Goal: Task Accomplishment & Management: Manage account settings

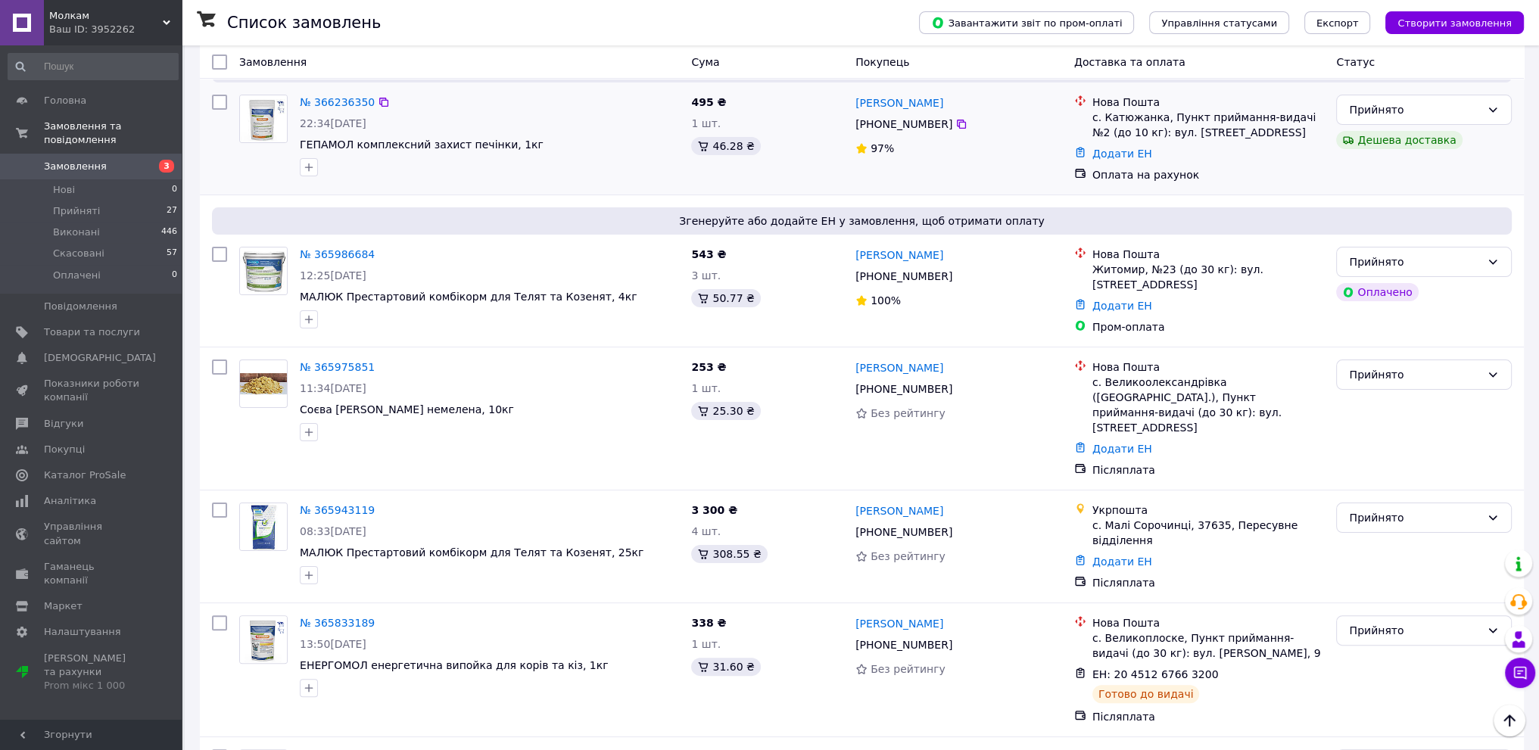
scroll to position [379, 0]
click at [1487, 510] on icon at bounding box center [1493, 516] width 12 height 12
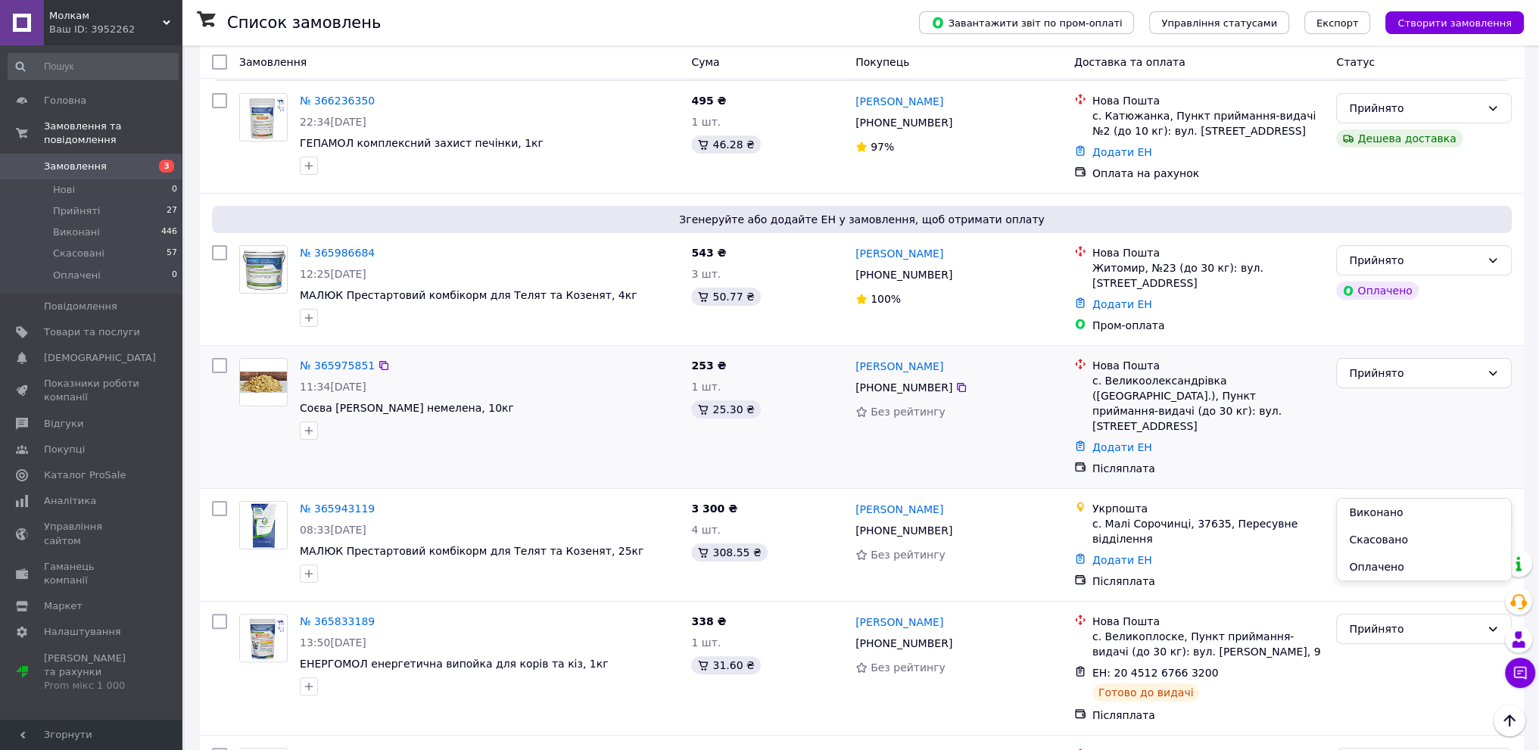
click at [1321, 437] on div "Додати ЕН" at bounding box center [1208, 447] width 238 height 21
click at [1114, 554] on link "Додати ЕН" at bounding box center [1122, 560] width 60 height 12
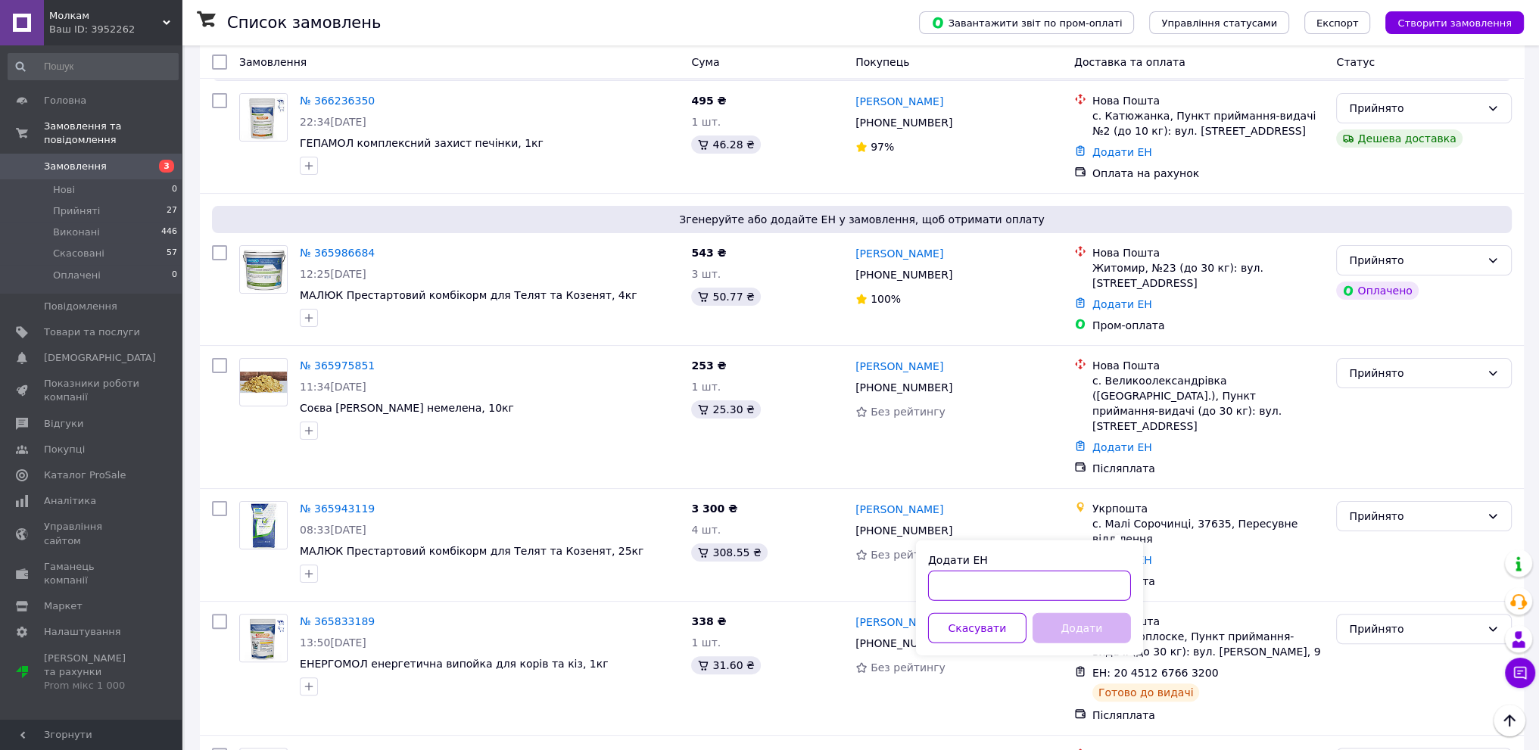
click at [1030, 590] on input "Додати ЕН" at bounding box center [1029, 586] width 203 height 30
paste input "0505383250778"
type input "0505383250778"
click at [1093, 631] on button "Додати" at bounding box center [1082, 628] width 98 height 30
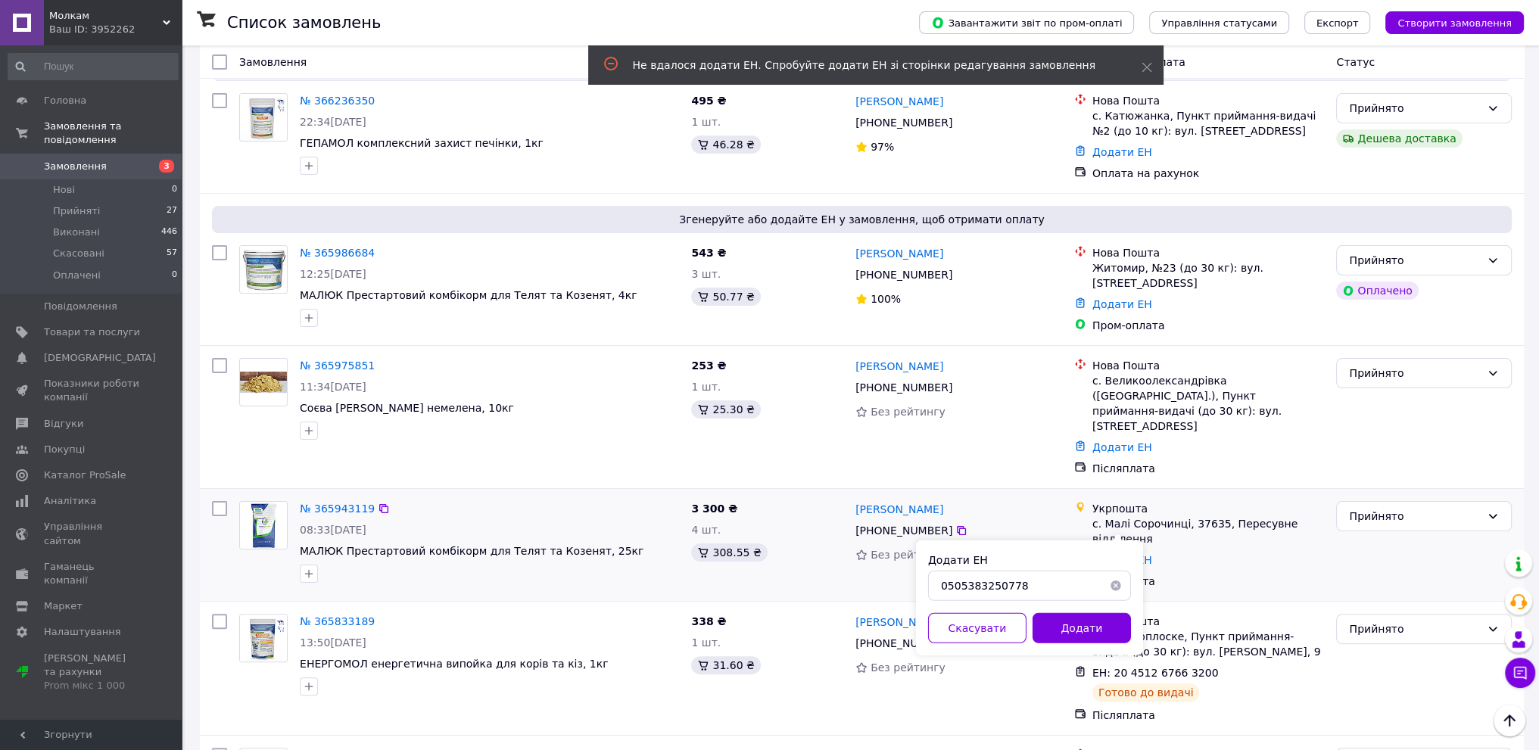
click at [1220, 574] on div "Післяплата" at bounding box center [1208, 581] width 232 height 15
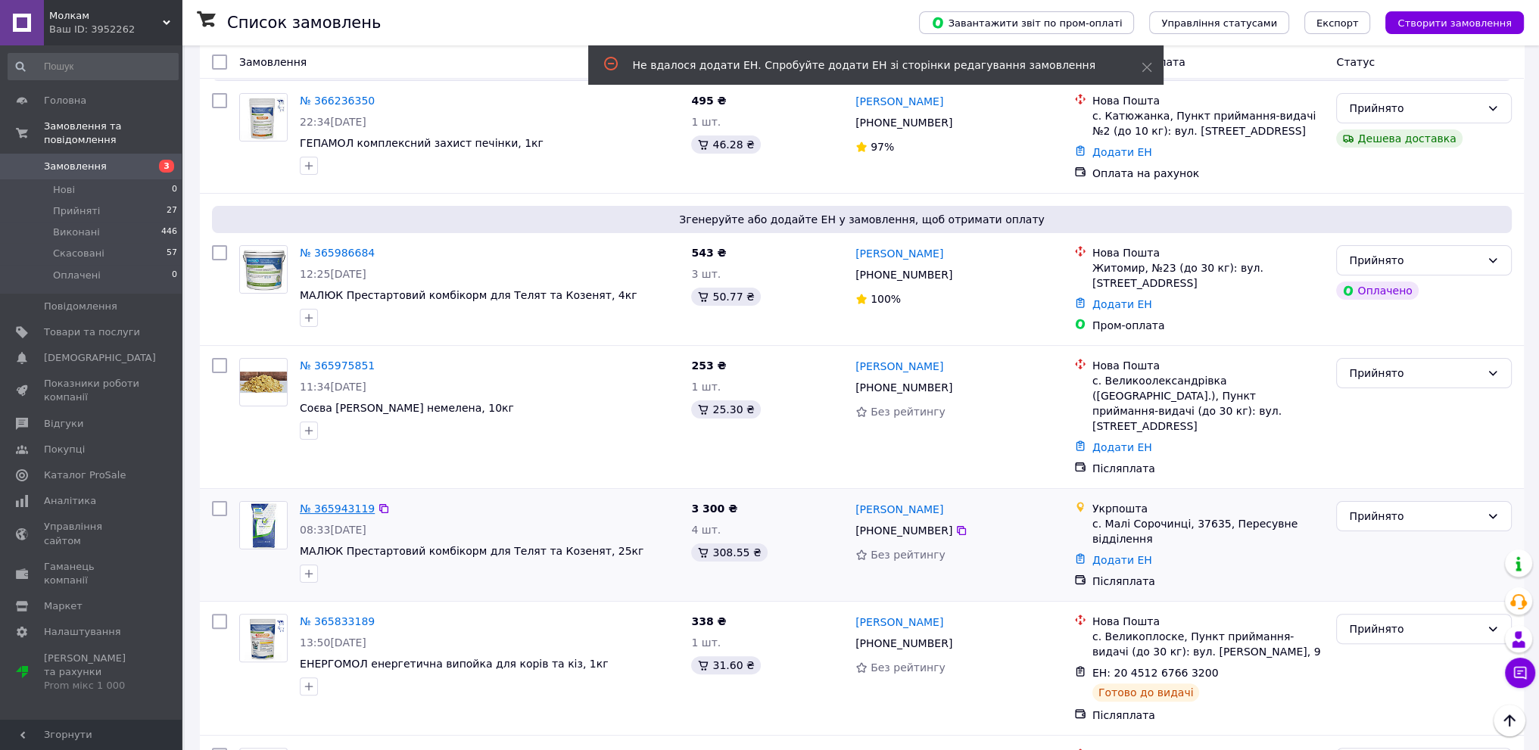
click at [336, 503] on link "№ 365943119" at bounding box center [337, 509] width 75 height 12
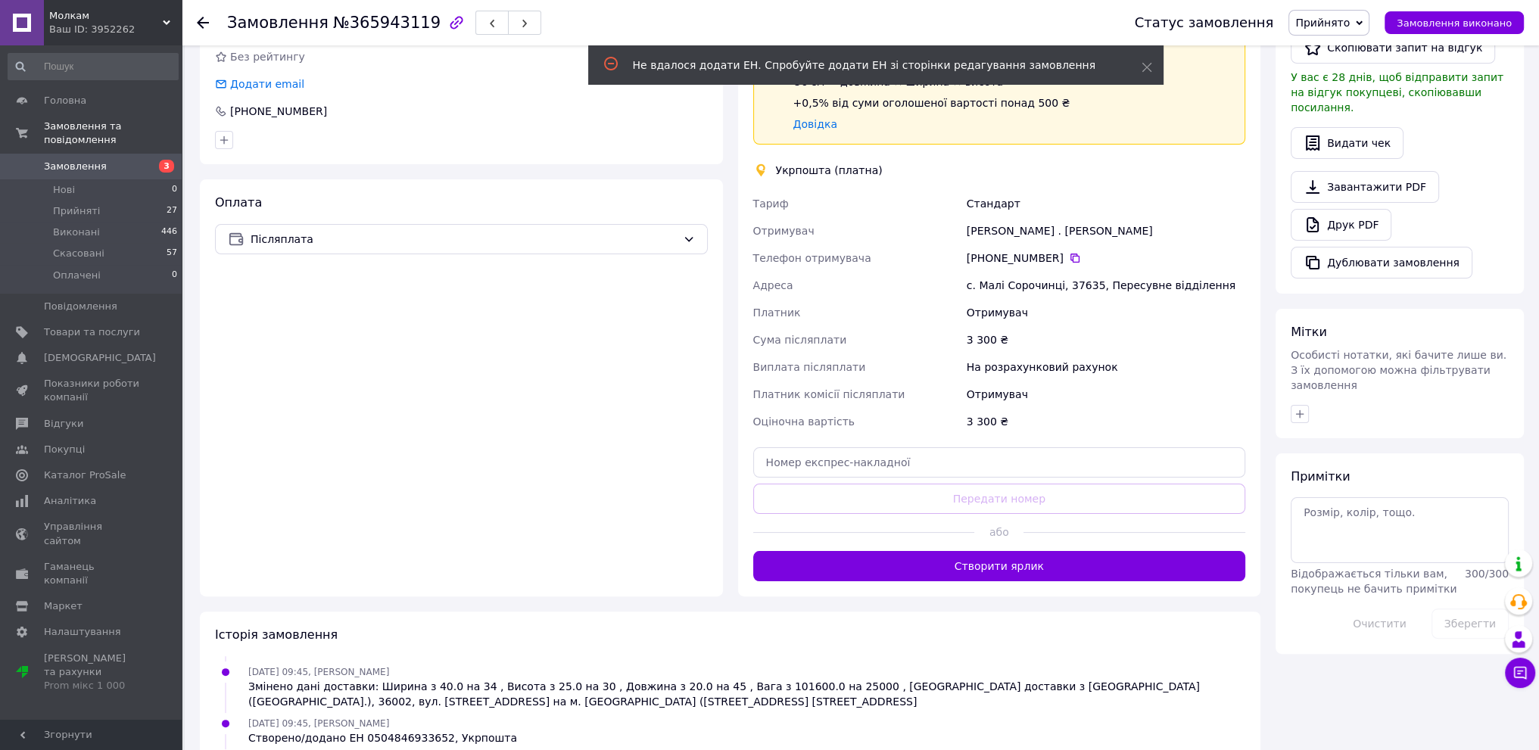
scroll to position [379, 0]
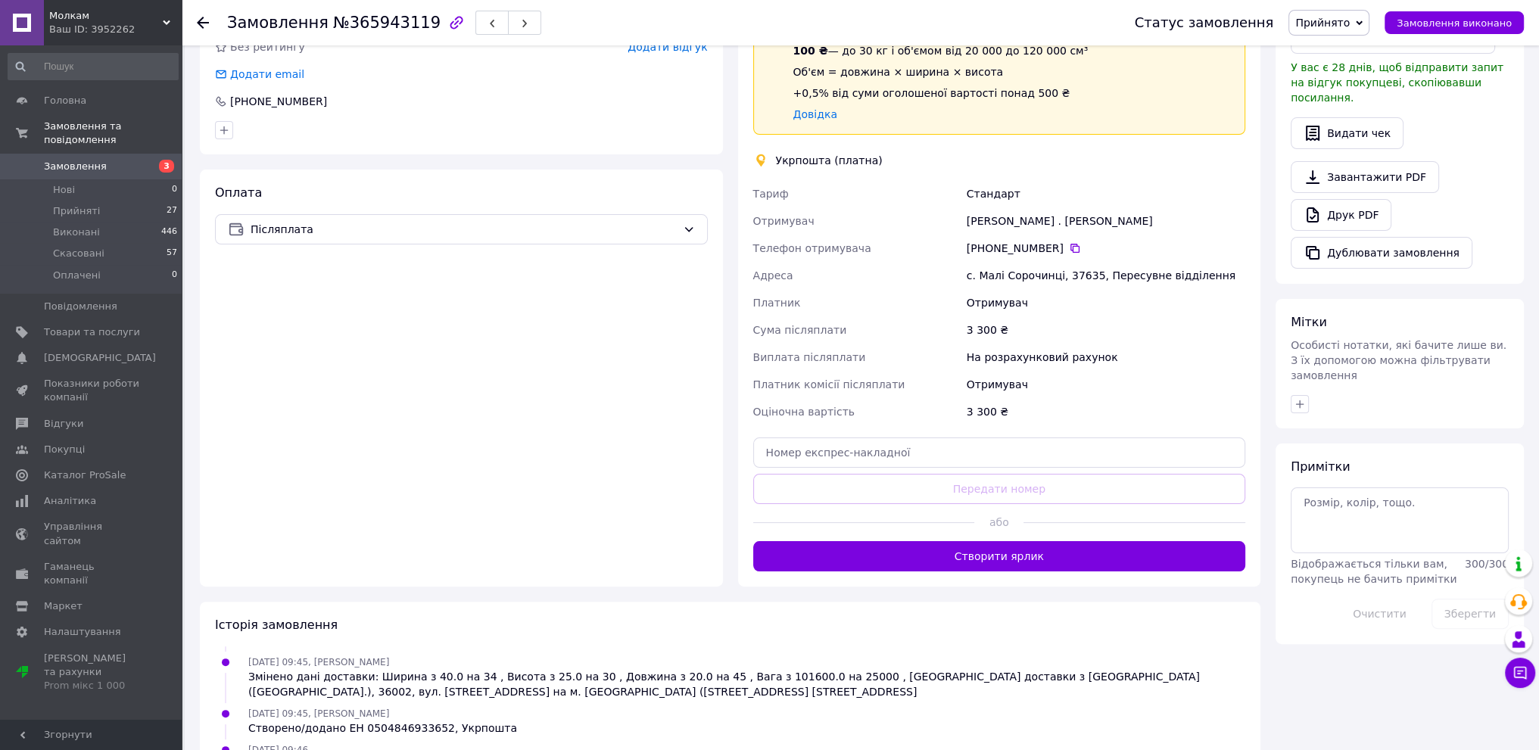
click at [952, 470] on div "Доставка Редагувати Спецтариф Укрпошта Стандарт 35 ₴ - до 30 кг і об'ємом до 20…" at bounding box center [999, 264] width 493 height 613
click at [917, 438] on input "text" at bounding box center [999, 453] width 493 height 30
paste input "0505383250778"
type input "0505383250778"
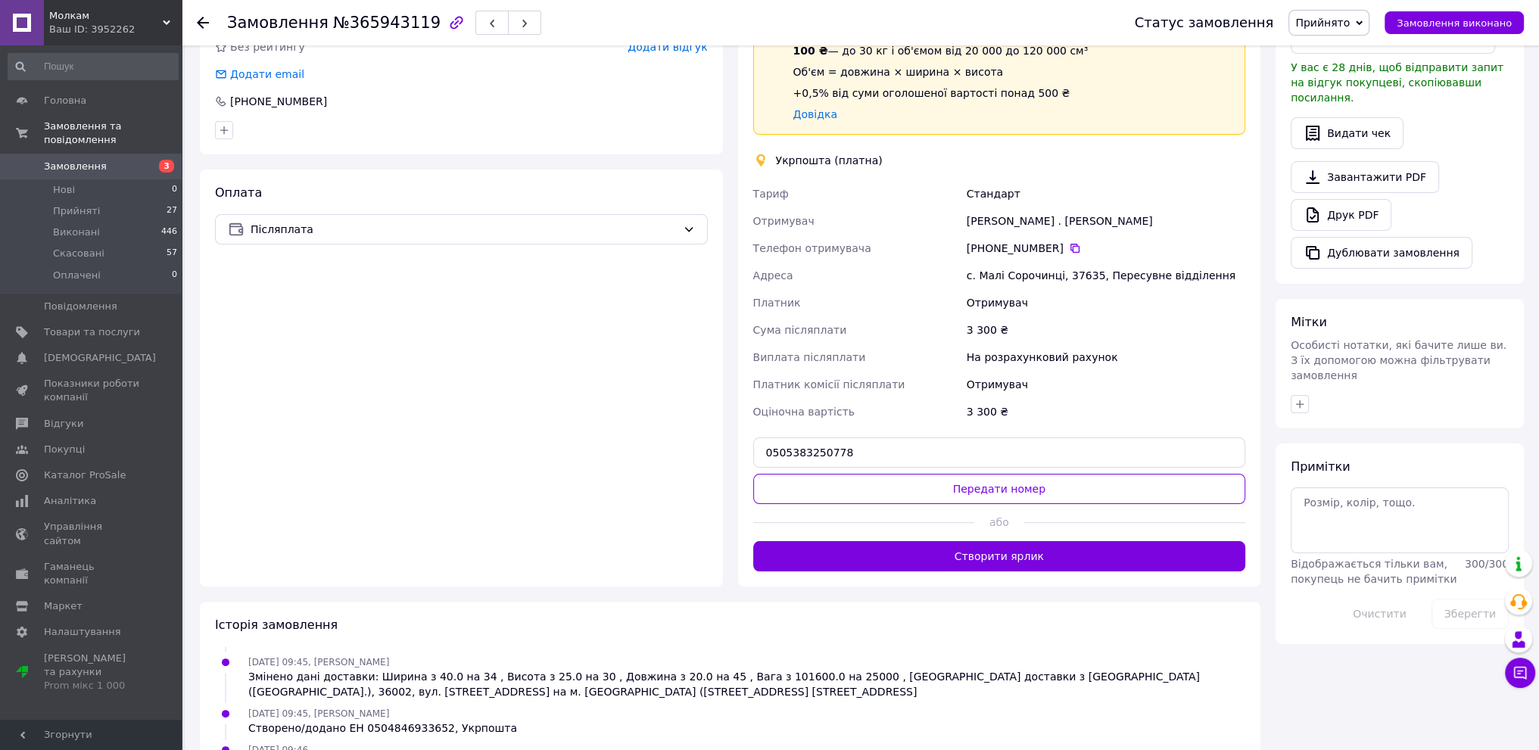
click at [949, 654] on div "[DATE] 09:45, [PERSON_NAME] Змінено дані доставки: Ширина з 40.0 на 34 , Висота…" at bounding box center [746, 676] width 1009 height 45
click at [992, 474] on button "Передати номер" at bounding box center [999, 489] width 493 height 30
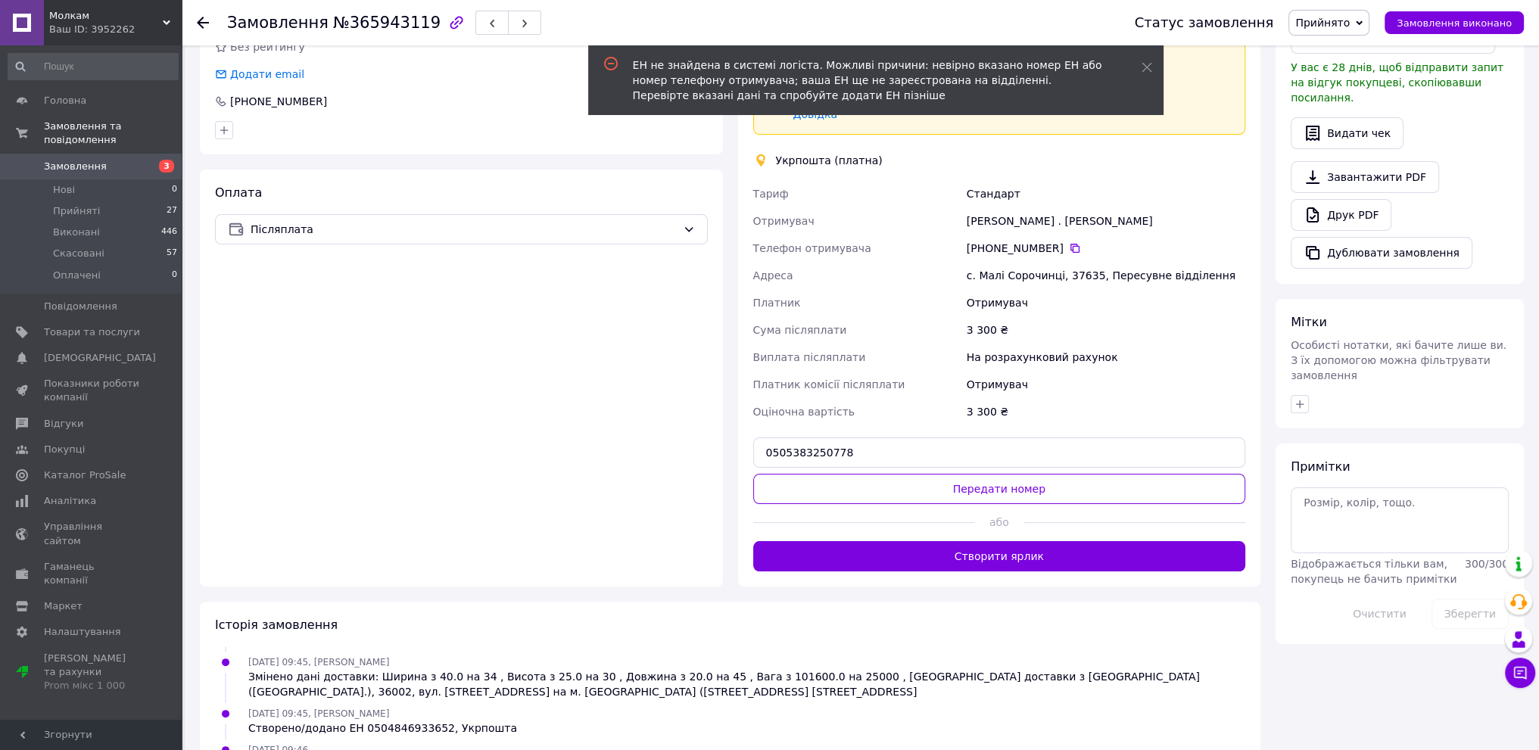
drag, startPoint x: 896, startPoint y: 614, endPoint x: 875, endPoint y: 593, distance: 29.4
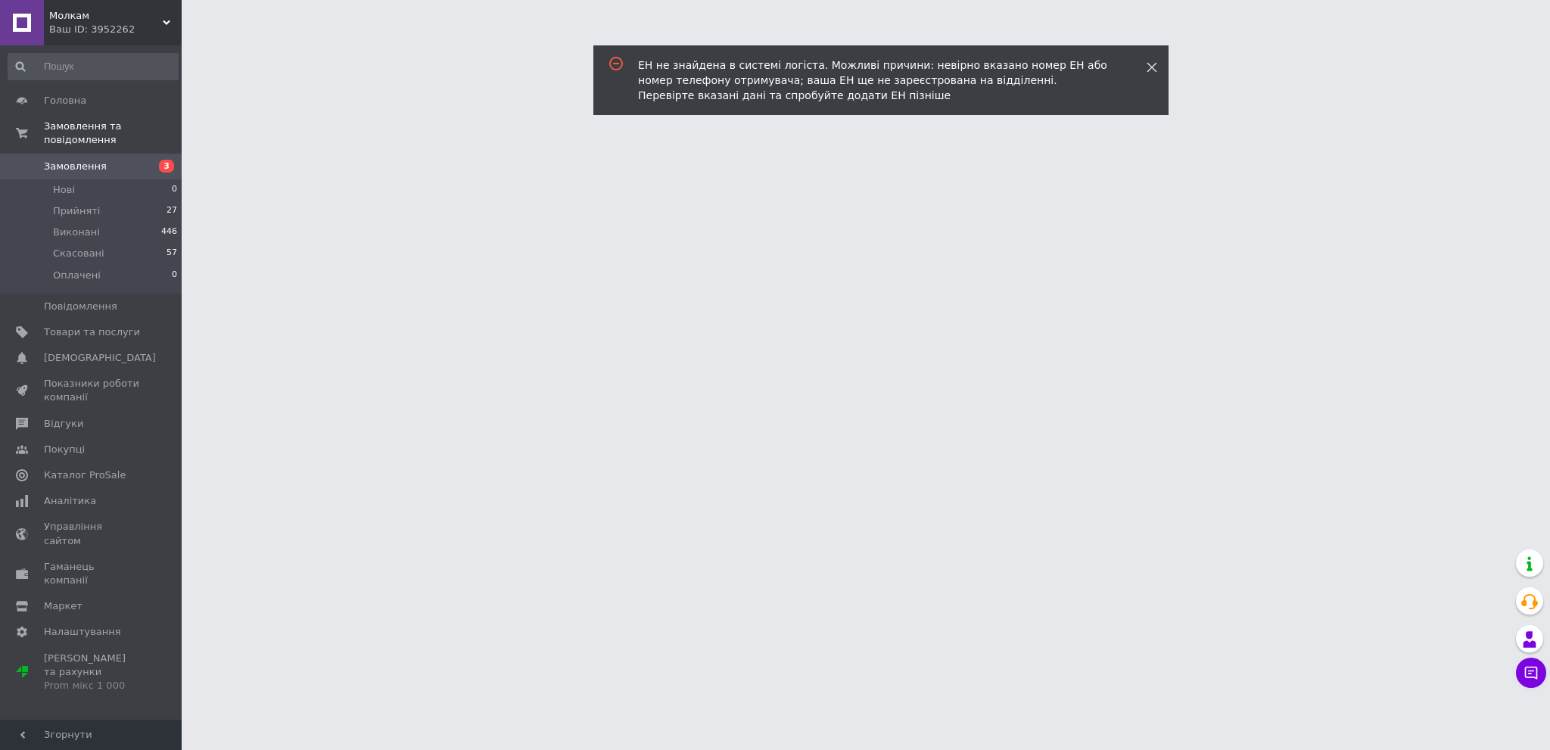
click at [1157, 68] on icon at bounding box center [1152, 67] width 11 height 11
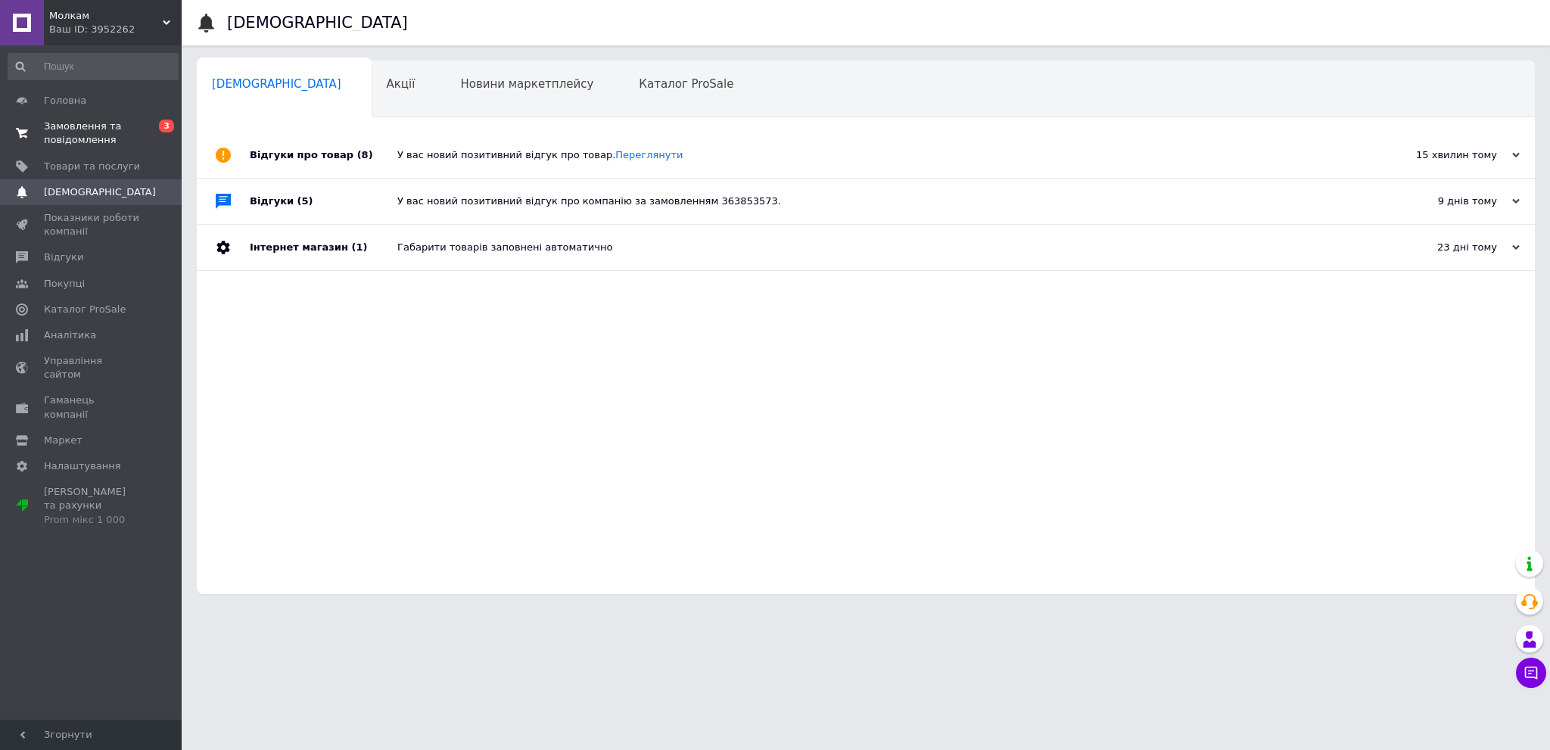
click at [71, 136] on span "Замовлення та повідомлення" at bounding box center [92, 133] width 96 height 27
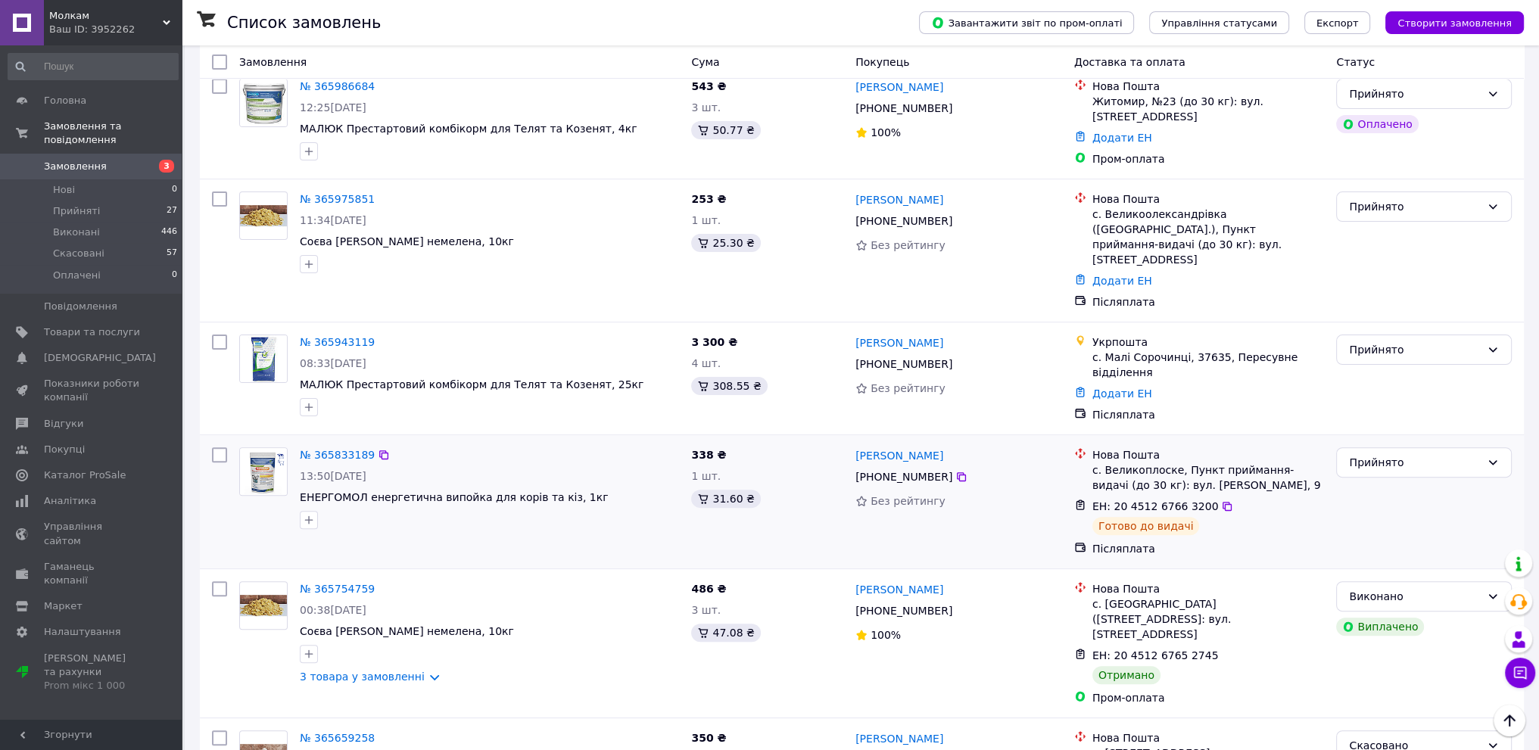
scroll to position [530, 0]
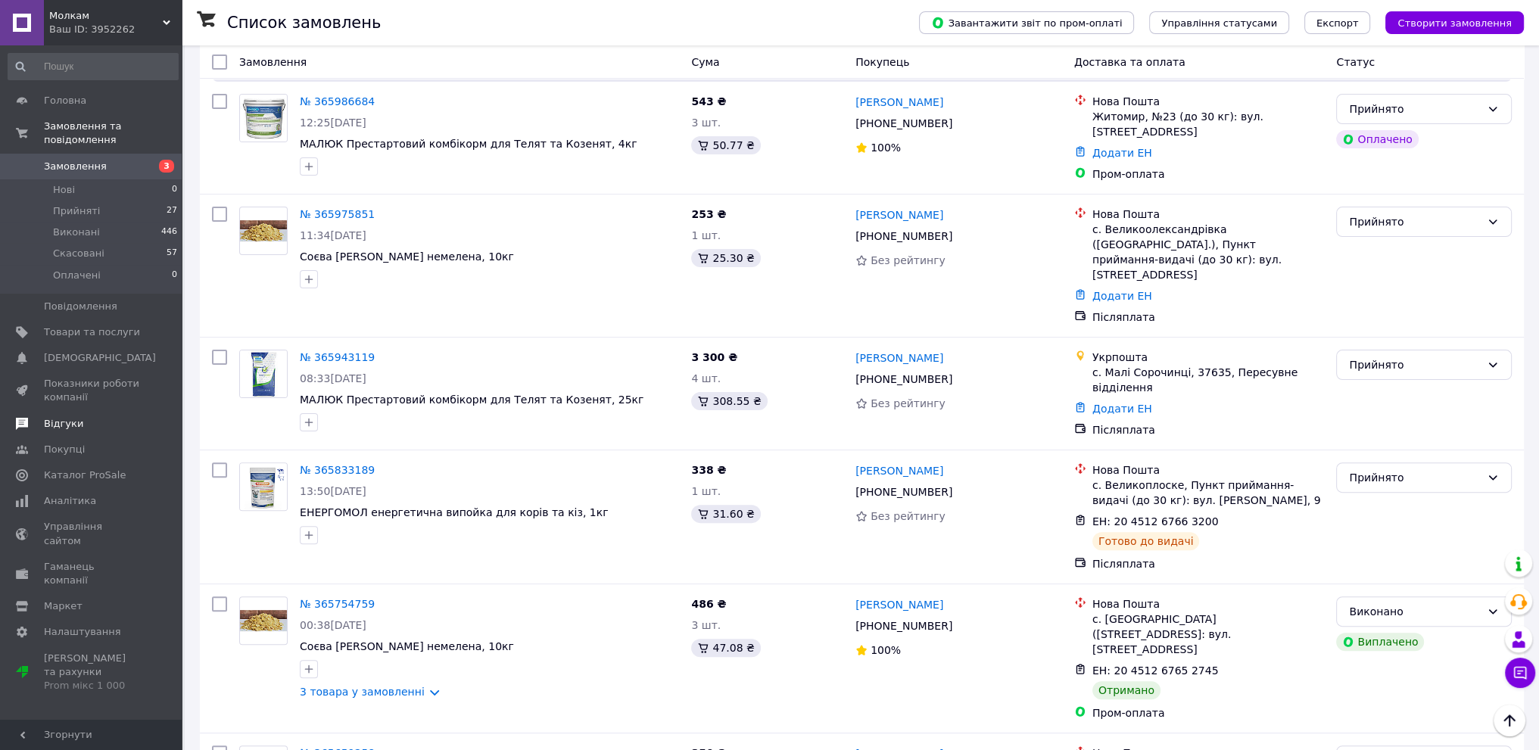
click at [79, 417] on span "Відгуки" at bounding box center [92, 424] width 96 height 14
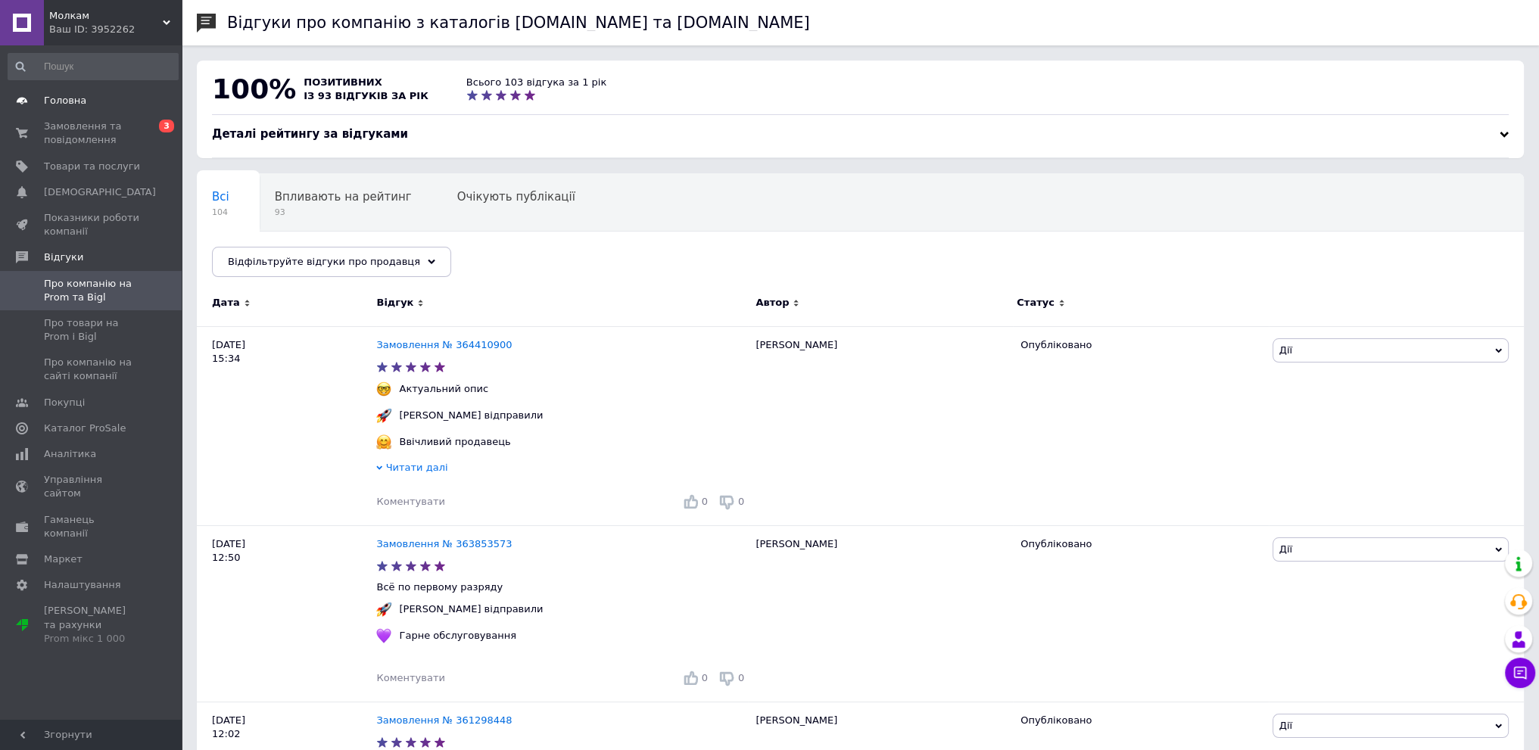
click at [73, 99] on span "Головна" at bounding box center [65, 101] width 42 height 14
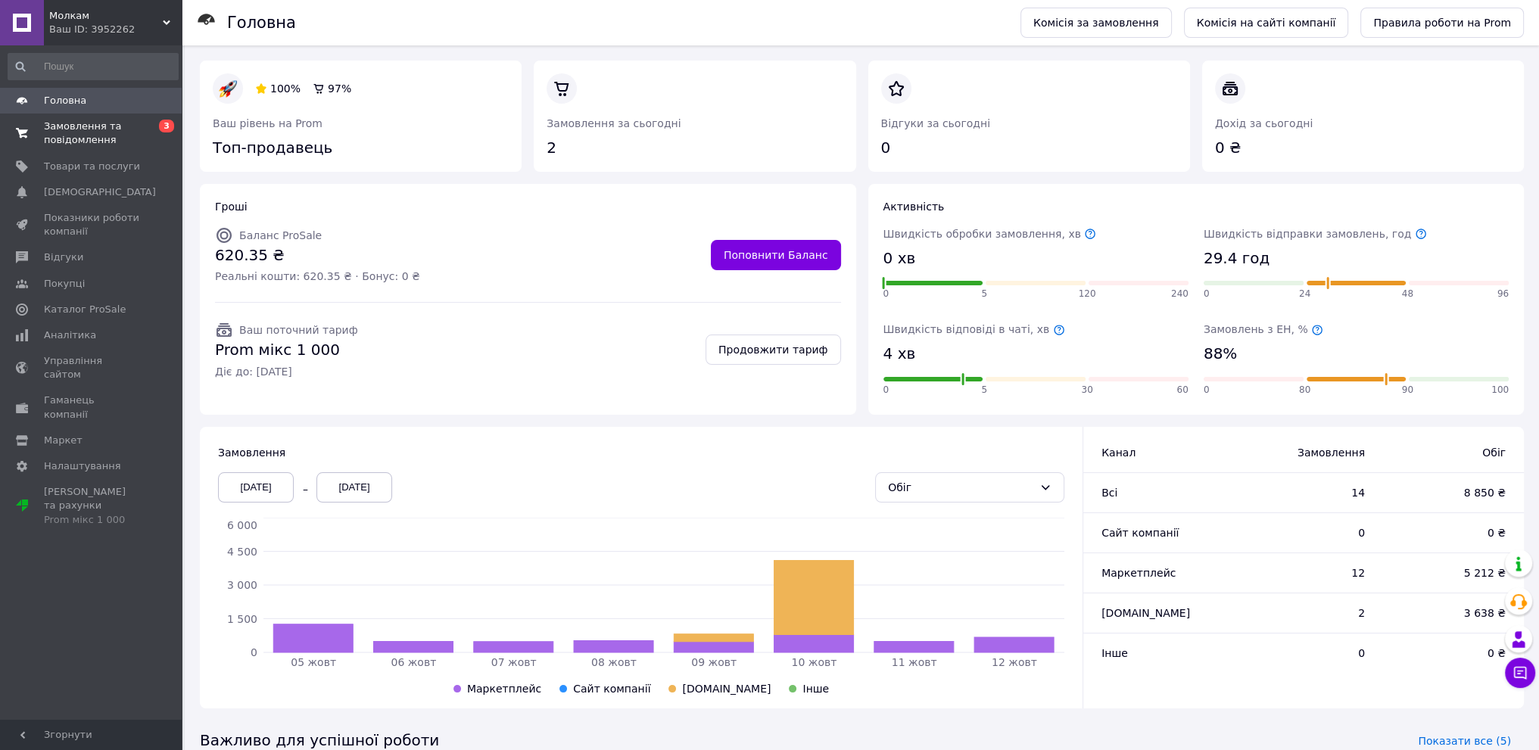
click at [73, 138] on span "Замовлення та повідомлення" at bounding box center [92, 133] width 96 height 27
